Goal: Task Accomplishment & Management: Manage account settings

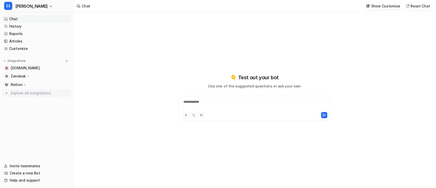
type textarea "**********"
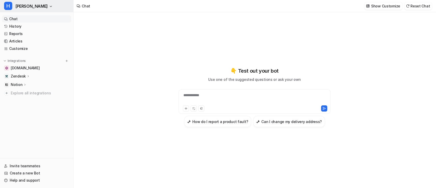
click at [50, 6] on icon "button" at bounding box center [51, 6] width 2 height 1
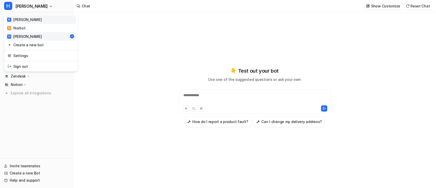
click at [34, 18] on link "[PERSON_NAME]" at bounding box center [41, 19] width 71 height 8
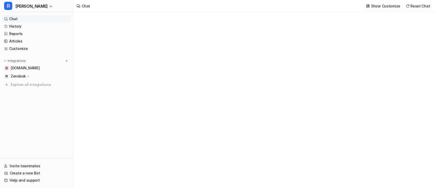
type textarea "**********"
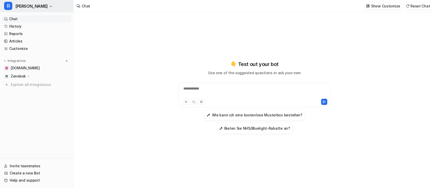
click at [50, 6] on icon "button" at bounding box center [51, 6] width 2 height 1
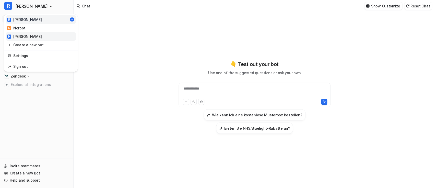
click at [29, 36] on link "H [PERSON_NAME]" at bounding box center [41, 36] width 71 height 8
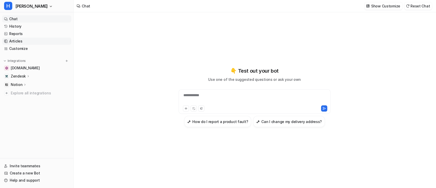
click at [29, 42] on link "Articles" at bounding box center [36, 41] width 69 height 7
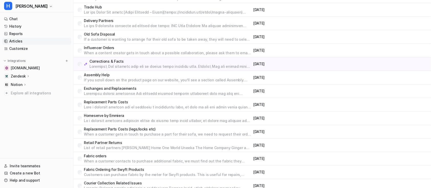
scroll to position [1010, 0]
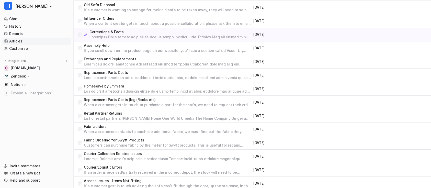
click at [125, 48] on p "If you scroll down on the product page on our website, you’ll see a section cal…" at bounding box center [167, 50] width 167 height 5
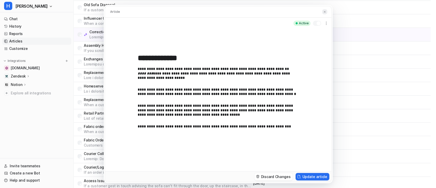
click at [325, 11] on img at bounding box center [324, 11] width 3 height 3
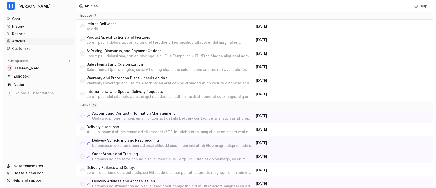
scroll to position [0, 0]
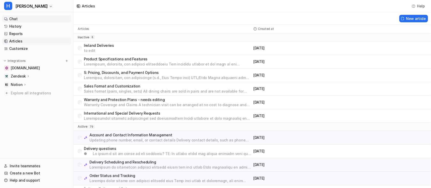
click at [18, 19] on link "Chat" at bounding box center [36, 18] width 69 height 7
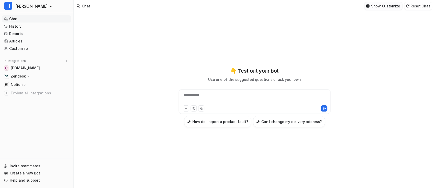
click at [390, 7] on p "Show Customize" at bounding box center [385, 5] width 29 height 5
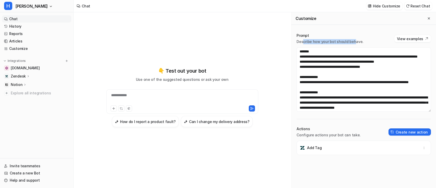
drag, startPoint x: 303, startPoint y: 42, endPoint x: 354, endPoint y: 39, distance: 51.2
click at [354, 39] on p "Describe how your bot should behave." at bounding box center [330, 41] width 67 height 5
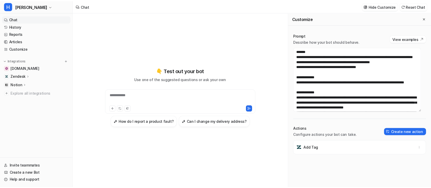
scroll to position [34, 0]
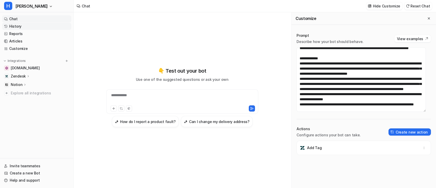
click at [25, 28] on link "History" at bounding box center [36, 26] width 69 height 7
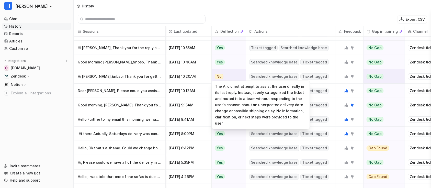
scroll to position [354, 0]
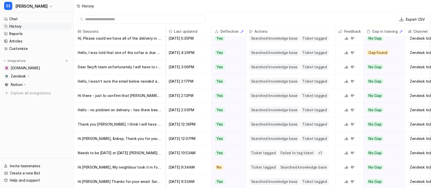
click at [121, 18] on input "text" at bounding box center [144, 19] width 118 height 8
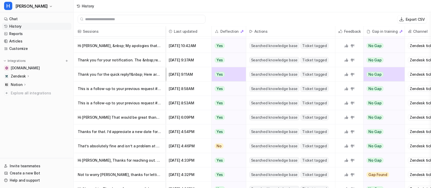
scroll to position [683, 0]
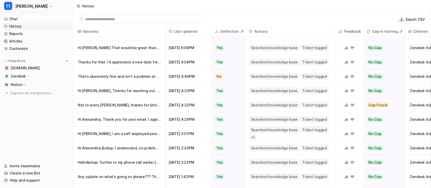
click at [127, 20] on input "text" at bounding box center [144, 19] width 118 height 8
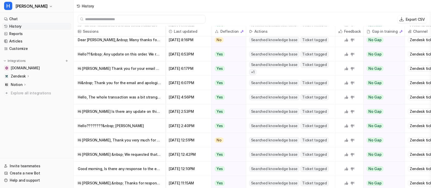
scroll to position [0, 0]
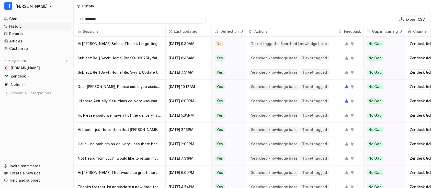
type input "********"
drag, startPoint x: 107, startPoint y: 20, endPoint x: 83, endPoint y: 19, distance: 23.3
click at [83, 19] on div "********" at bounding box center [142, 19] width 128 height 9
click at [251, 32] on img at bounding box center [251, 32] width 4 height 4
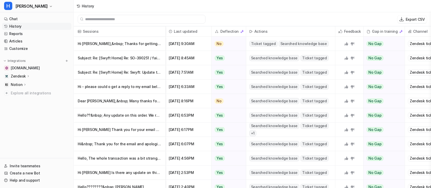
click at [111, 20] on input "text" at bounding box center [144, 19] width 118 height 8
click at [31, 25] on link "History" at bounding box center [36, 26] width 69 height 7
click at [30, 32] on link "Reports" at bounding box center [36, 33] width 69 height 7
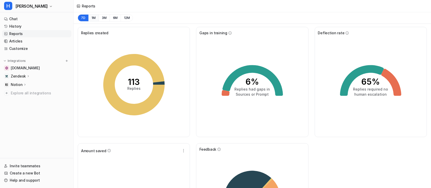
click at [94, 19] on button "1M" at bounding box center [93, 17] width 10 height 7
click at [104, 19] on button "3M" at bounding box center [104, 17] width 11 height 7
click at [28, 20] on link "Chat" at bounding box center [36, 18] width 69 height 7
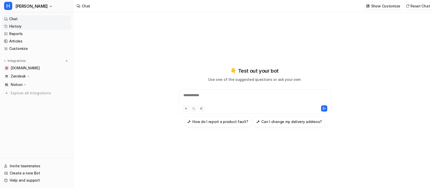
click at [32, 25] on link "History" at bounding box center [36, 26] width 69 height 7
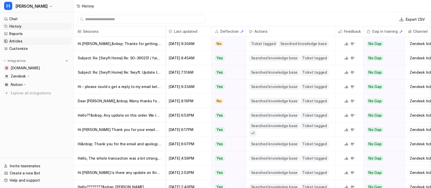
click at [30, 40] on link "Articles" at bounding box center [36, 41] width 69 height 7
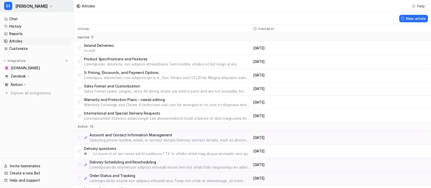
click at [20, 3] on span "[PERSON_NAME]" at bounding box center [31, 6] width 32 height 7
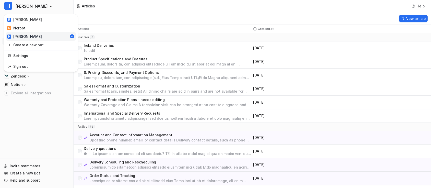
click at [204, 29] on div "H [PERSON_NAME] R [PERSON_NAME] H [PERSON_NAME] Create a new bot Settings Sign …" at bounding box center [215, 94] width 431 height 188
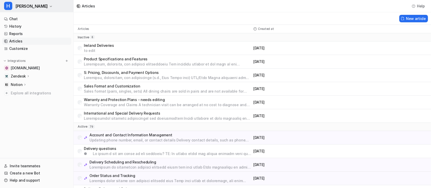
click at [23, 7] on span "[PERSON_NAME]" at bounding box center [31, 6] width 32 height 7
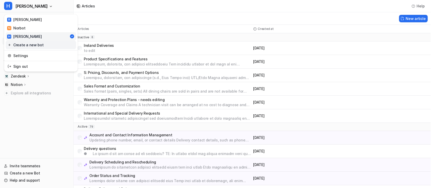
click at [39, 47] on link "Create a new bot" at bounding box center [41, 45] width 71 height 8
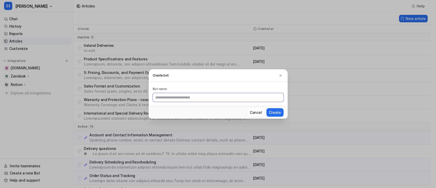
click at [196, 97] on input "text" at bounding box center [218, 97] width 131 height 9
type input "****"
click at [280, 75] on img at bounding box center [281, 76] width 4 height 4
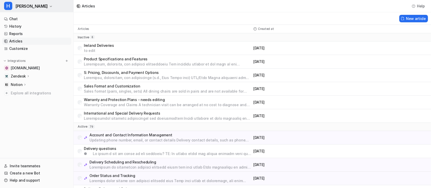
click at [25, 4] on span "[PERSON_NAME]" at bounding box center [31, 6] width 32 height 7
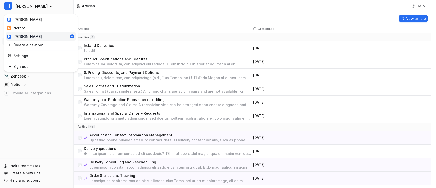
click at [114, 13] on div "H [PERSON_NAME] R [PERSON_NAME] H [PERSON_NAME] Create a new bot Settings Sign …" at bounding box center [215, 94] width 431 height 188
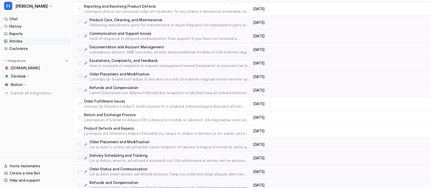
scroll to position [272, 0]
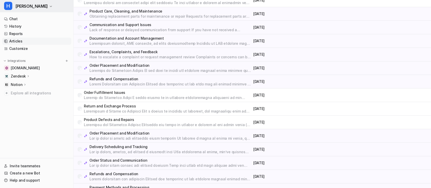
click at [25, 6] on span "[PERSON_NAME]" at bounding box center [31, 6] width 32 height 7
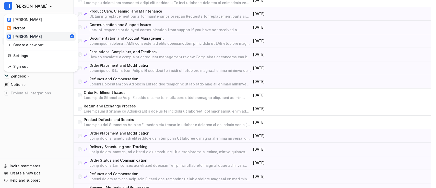
click at [56, 117] on div "H [PERSON_NAME] R [PERSON_NAME] H [PERSON_NAME] Create a new bot Settings Sign …" at bounding box center [37, 94] width 74 height 188
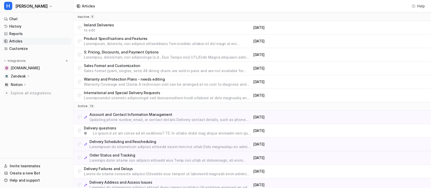
scroll to position [0, 0]
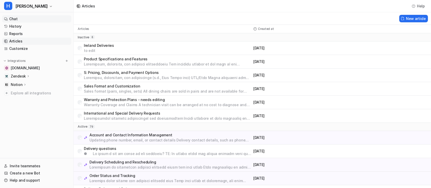
click at [17, 21] on link "Chat" at bounding box center [36, 18] width 69 height 7
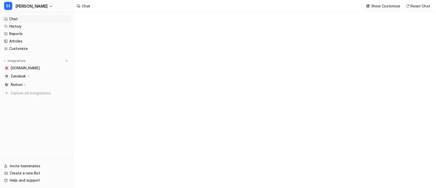
type textarea "**********"
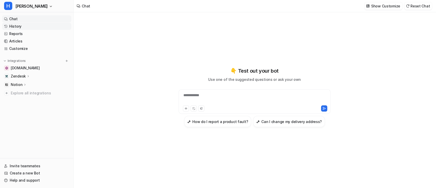
click at [19, 26] on link "History" at bounding box center [36, 26] width 69 height 7
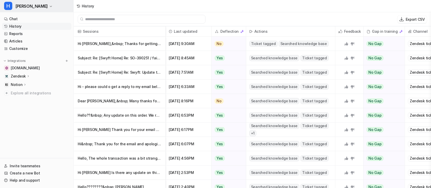
click at [29, 9] on button "H [PERSON_NAME]" at bounding box center [36, 6] width 73 height 12
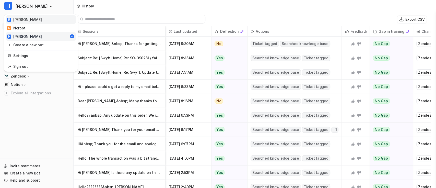
click at [29, 20] on link "[PERSON_NAME]" at bounding box center [41, 19] width 71 height 8
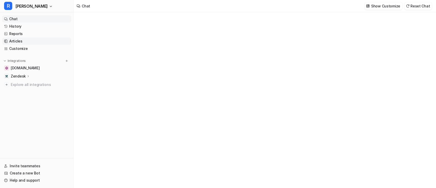
type textarea "**********"
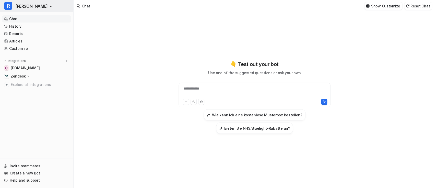
click at [21, 4] on span "[PERSON_NAME]" at bounding box center [31, 6] width 32 height 7
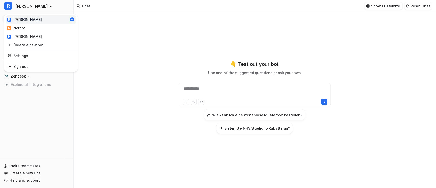
click at [135, 86] on div "**********" at bounding box center [218, 94] width 436 height 188
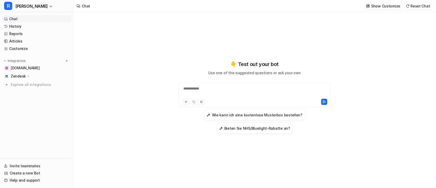
click at [394, 3] on button "Show Customize" at bounding box center [384, 5] width 38 height 7
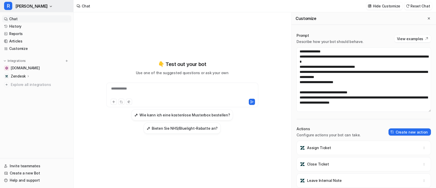
click at [23, 7] on button "[PERSON_NAME]" at bounding box center [36, 6] width 73 height 12
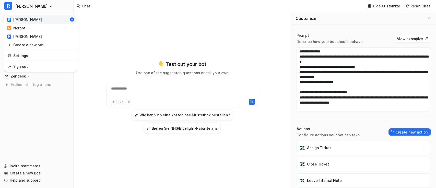
click at [19, 17] on div "[PERSON_NAME]" at bounding box center [24, 19] width 35 height 5
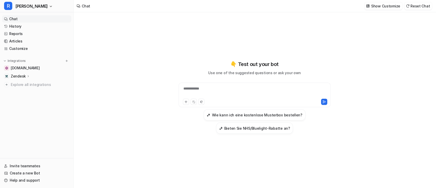
drag, startPoint x: 18, startPoint y: 7, endPoint x: 181, endPoint y: 45, distance: 167.3
click at [181, 45] on div "**********" at bounding box center [255, 97] width 188 height 132
click at [29, 33] on link "Reports" at bounding box center [36, 33] width 69 height 7
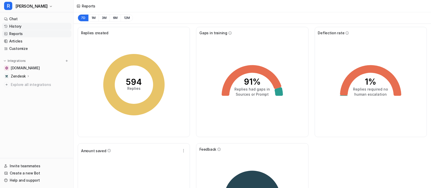
click at [22, 29] on link "History" at bounding box center [36, 26] width 69 height 7
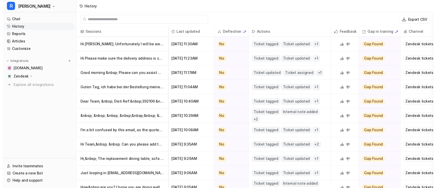
scroll to position [1295, 0]
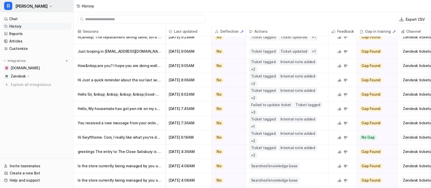
click at [24, 9] on button "[PERSON_NAME]" at bounding box center [36, 6] width 73 height 12
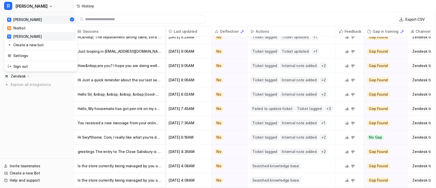
click at [28, 35] on link "H [PERSON_NAME]" at bounding box center [41, 36] width 71 height 8
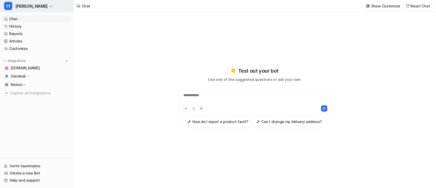
click at [49, 7] on icon "button" at bounding box center [50, 6] width 3 height 3
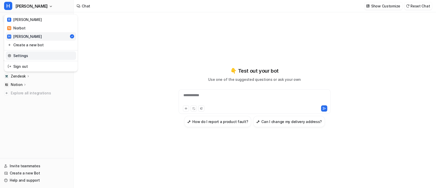
click at [40, 55] on link "Settings" at bounding box center [41, 55] width 71 height 8
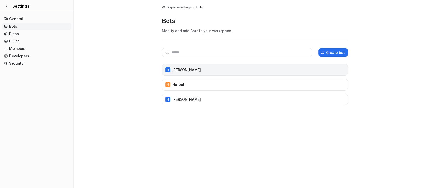
click at [207, 69] on div "[PERSON_NAME]" at bounding box center [254, 69] width 181 height 7
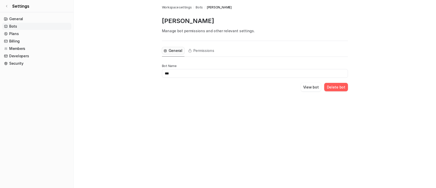
click at [188, 74] on input "***" at bounding box center [255, 73] width 186 height 9
drag, startPoint x: 186, startPoint y: 73, endPoint x: 148, endPoint y: 75, distance: 37.6
click at [148, 75] on main "Workspace settings / Bots / [PERSON_NAME] [PERSON_NAME] Manage bot permissions …" at bounding box center [255, 52] width 363 height 104
click at [195, 52] on span "Permissions" at bounding box center [203, 50] width 21 height 5
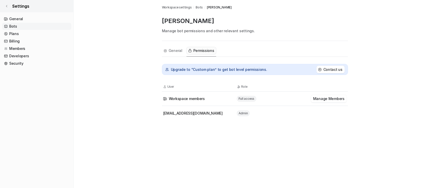
click at [15, 5] on span "Settings" at bounding box center [20, 6] width 17 height 6
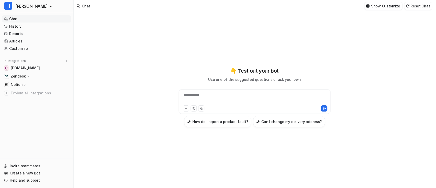
click at [27, 18] on link "Chat" at bounding box center [36, 18] width 69 height 7
click at [28, 4] on button "H [PERSON_NAME]" at bounding box center [36, 6] width 73 height 12
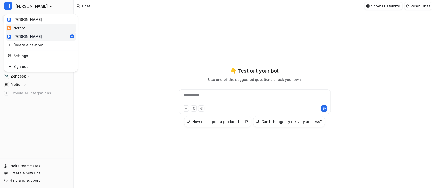
click at [37, 28] on link "N Norbot" at bounding box center [41, 28] width 71 height 8
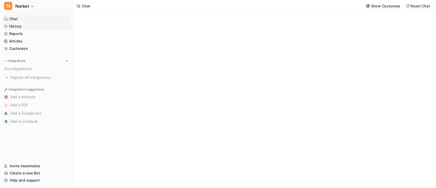
type textarea "**********"
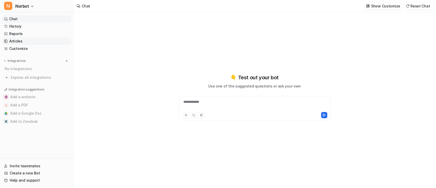
click at [25, 41] on link "Articles" at bounding box center [36, 41] width 69 height 7
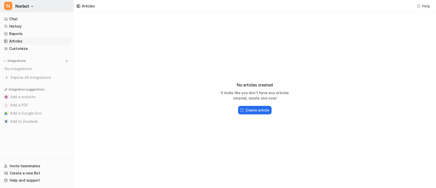
click at [29, 5] on button "N Norbot" at bounding box center [36, 6] width 73 height 12
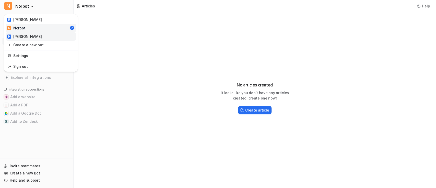
click at [32, 36] on link "H [PERSON_NAME]" at bounding box center [41, 36] width 71 height 8
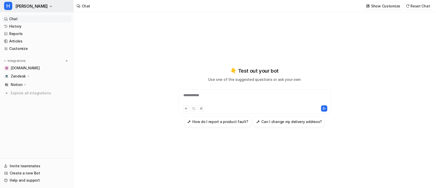
click at [24, 4] on span "[PERSON_NAME]" at bounding box center [31, 6] width 32 height 7
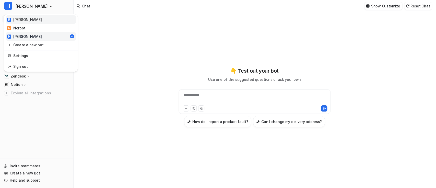
click at [28, 20] on link "[PERSON_NAME]" at bounding box center [41, 19] width 71 height 8
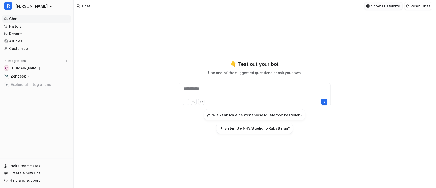
click at [381, 4] on p "Show Customize" at bounding box center [385, 5] width 29 height 5
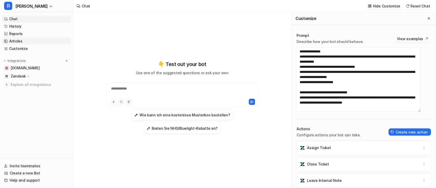
click at [42, 40] on link "Articles" at bounding box center [36, 41] width 69 height 7
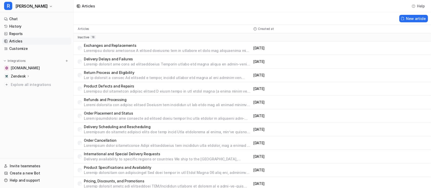
click at [195, 49] on p at bounding box center [167, 50] width 167 height 5
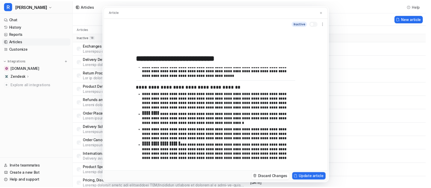
scroll to position [172, 0]
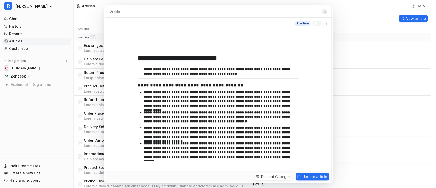
click at [327, 11] on button at bounding box center [324, 11] width 5 height 5
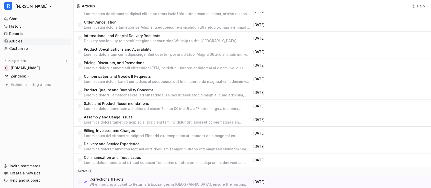
scroll to position [118, 0]
click at [45, 25] on link "History" at bounding box center [36, 26] width 69 height 7
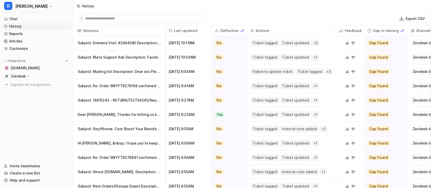
scroll to position [1, 0]
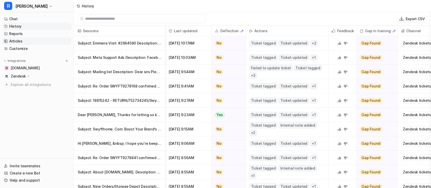
click at [32, 40] on link "Articles" at bounding box center [36, 41] width 69 height 7
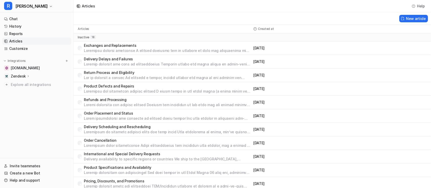
click at [136, 49] on p at bounding box center [167, 50] width 167 height 5
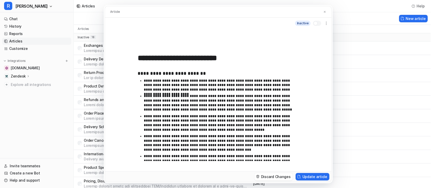
click at [326, 11] on button at bounding box center [324, 11] width 5 height 5
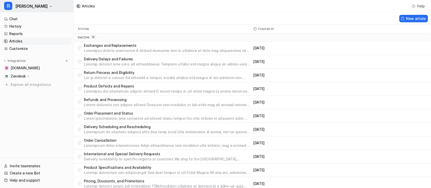
click at [22, 6] on span "[PERSON_NAME]" at bounding box center [31, 6] width 32 height 7
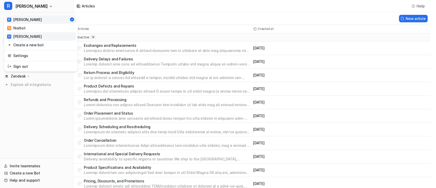
click at [29, 39] on link "H [PERSON_NAME]" at bounding box center [41, 36] width 71 height 8
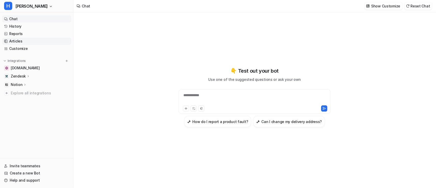
click at [24, 39] on link "Articles" at bounding box center [36, 41] width 69 height 7
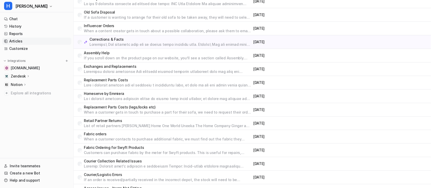
scroll to position [1010, 0]
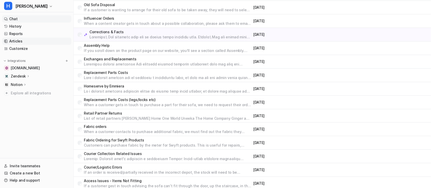
click at [28, 18] on link "Chat" at bounding box center [36, 18] width 69 height 7
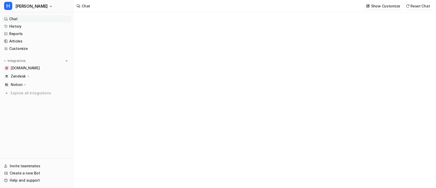
type textarea "**********"
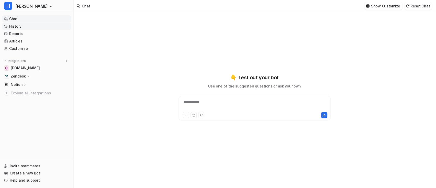
click at [28, 25] on link "History" at bounding box center [36, 26] width 69 height 7
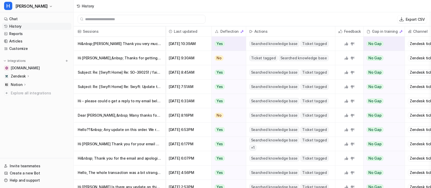
click at [141, 43] on p "Hi&nbsp;[PERSON_NAME] Thank you very much for the update. It looks like it has …" at bounding box center [120, 44] width 84 height 14
